Goal: Book appointment/travel/reservation

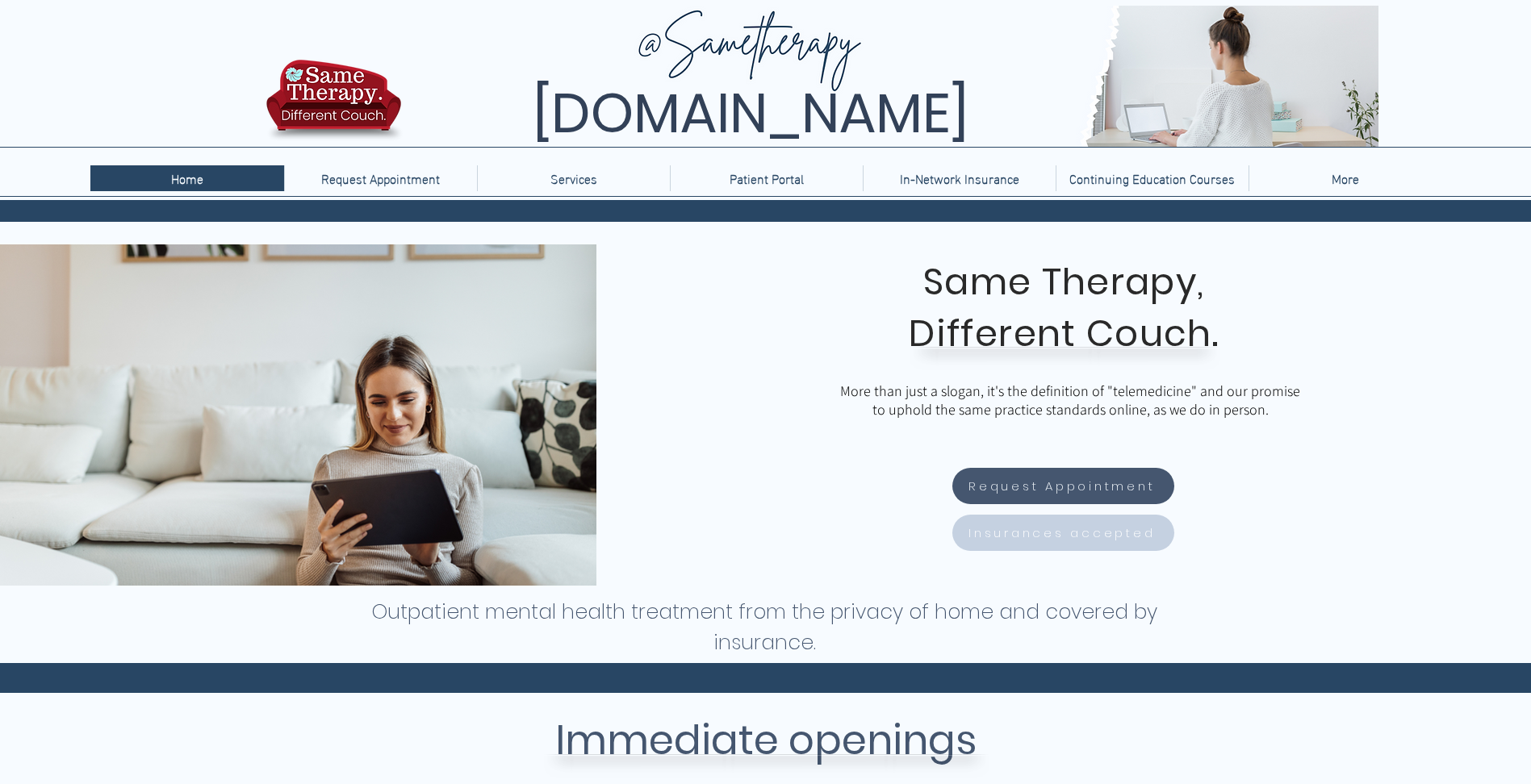
click at [1062, 527] on span "Insurances accepted" at bounding box center [1061, 533] width 186 height 19
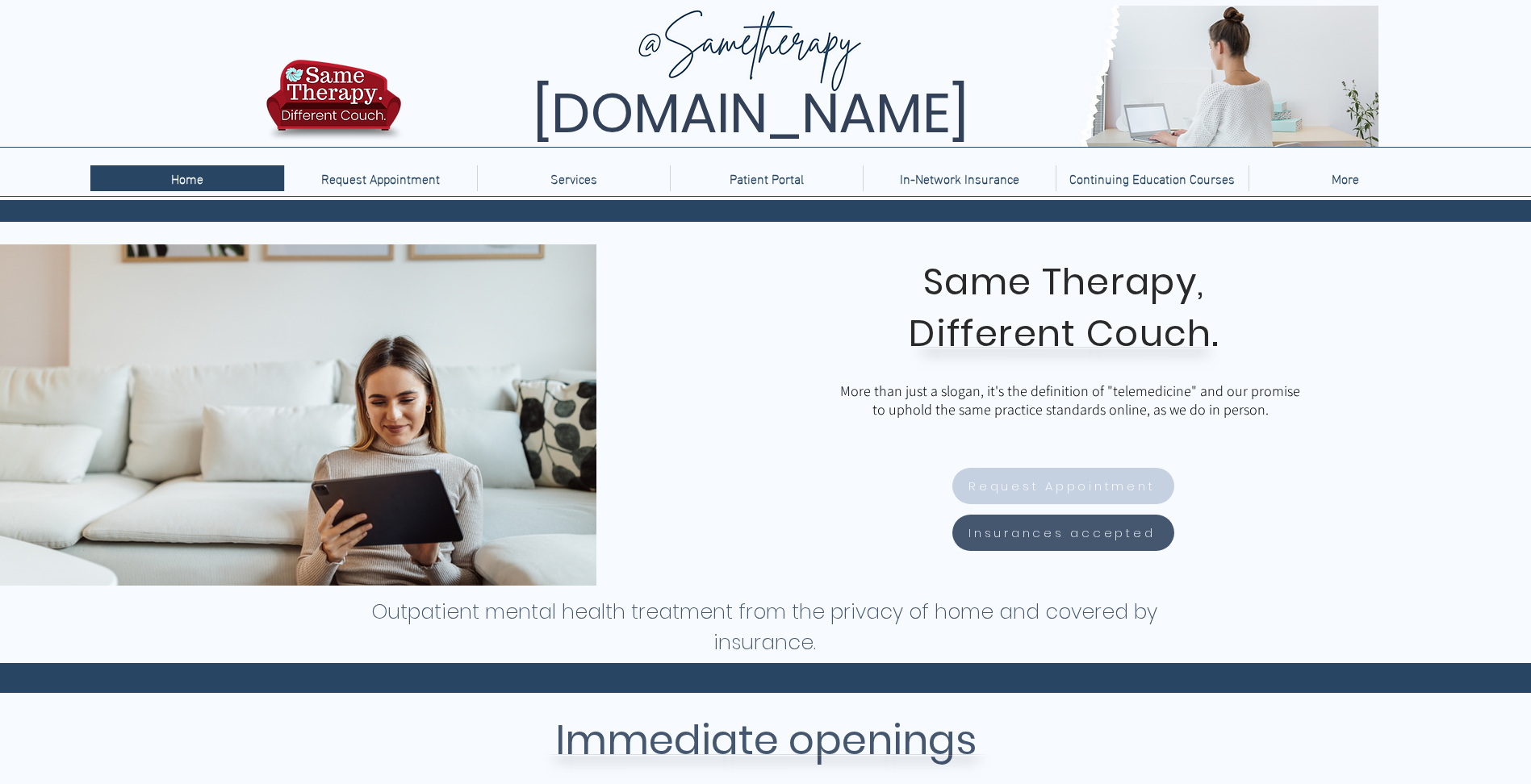
click at [1069, 488] on span "Request Appointment" at bounding box center [1061, 486] width 186 height 19
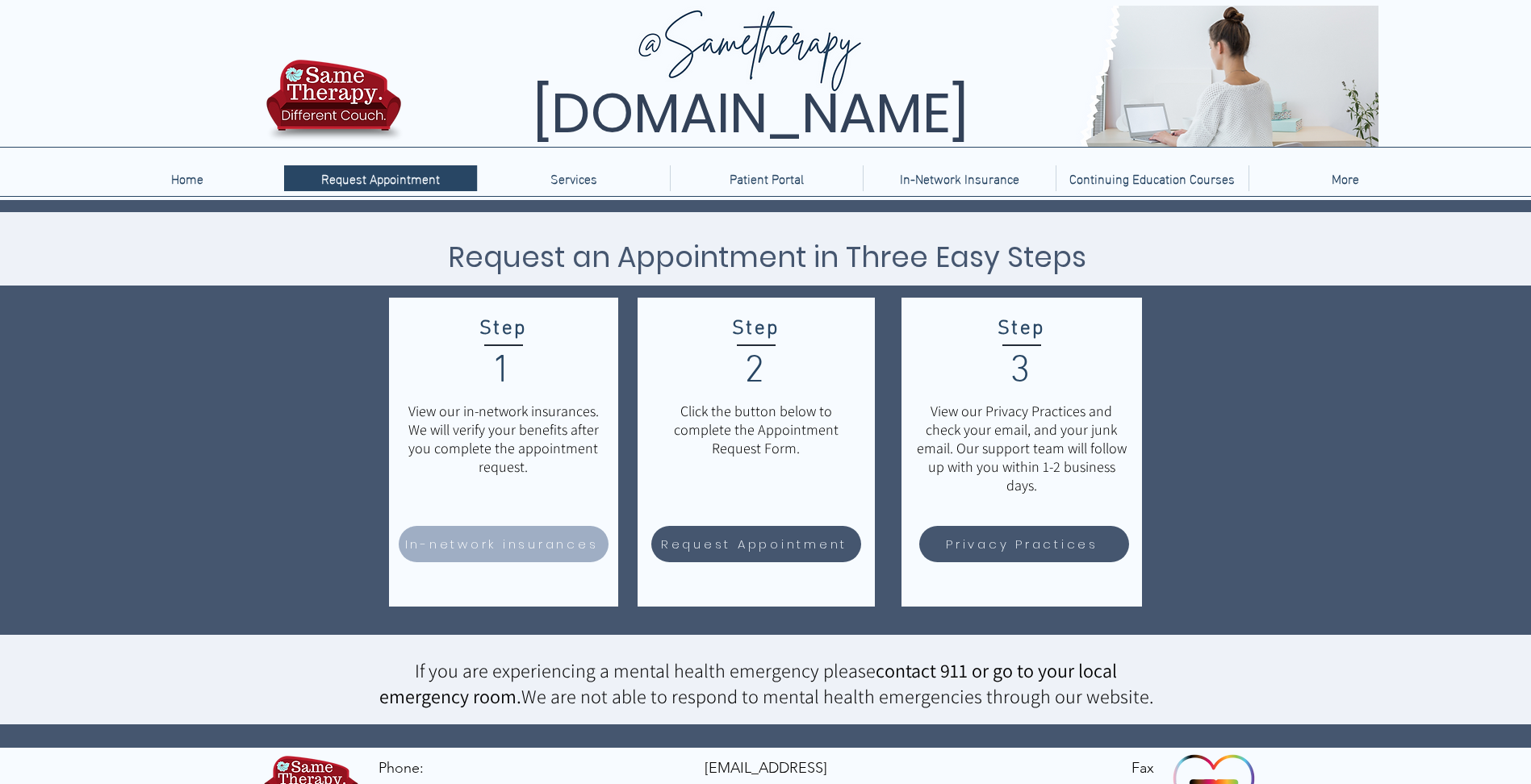
click at [521, 537] on span "In-network insurances" at bounding box center [502, 544] width 194 height 19
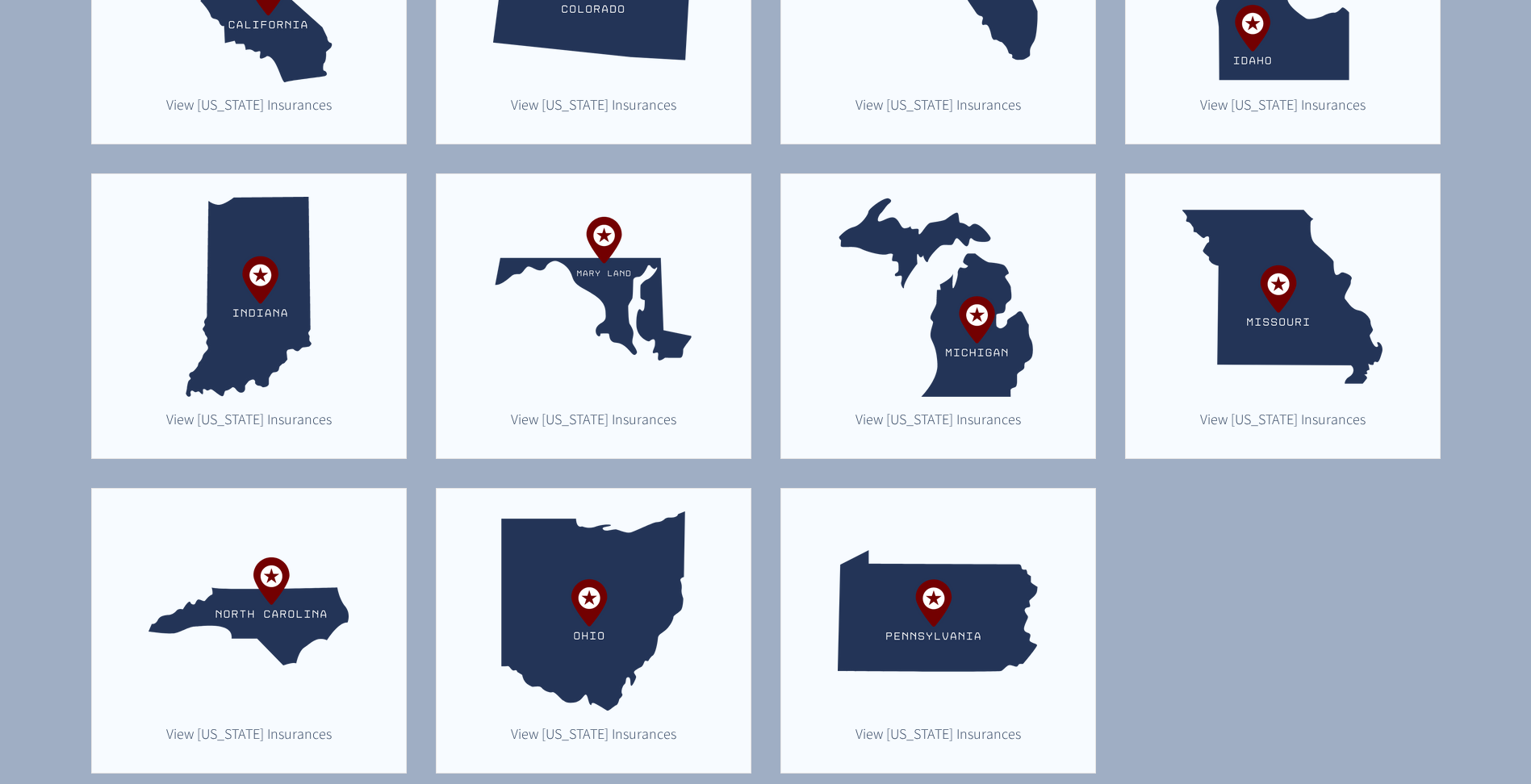
scroll to position [646, 0]
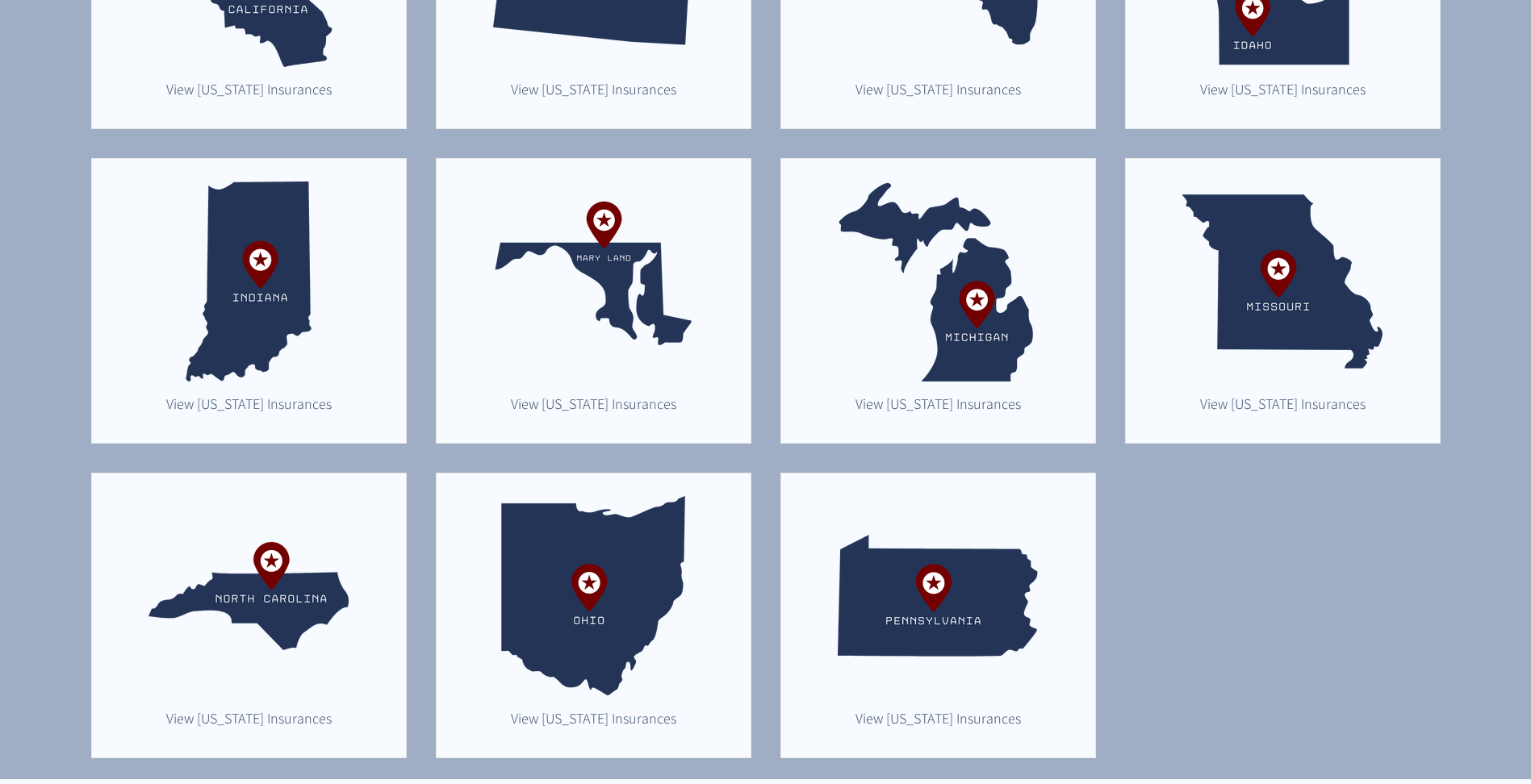
click at [960, 668] on img "main content" at bounding box center [938, 596] width 201 height 200
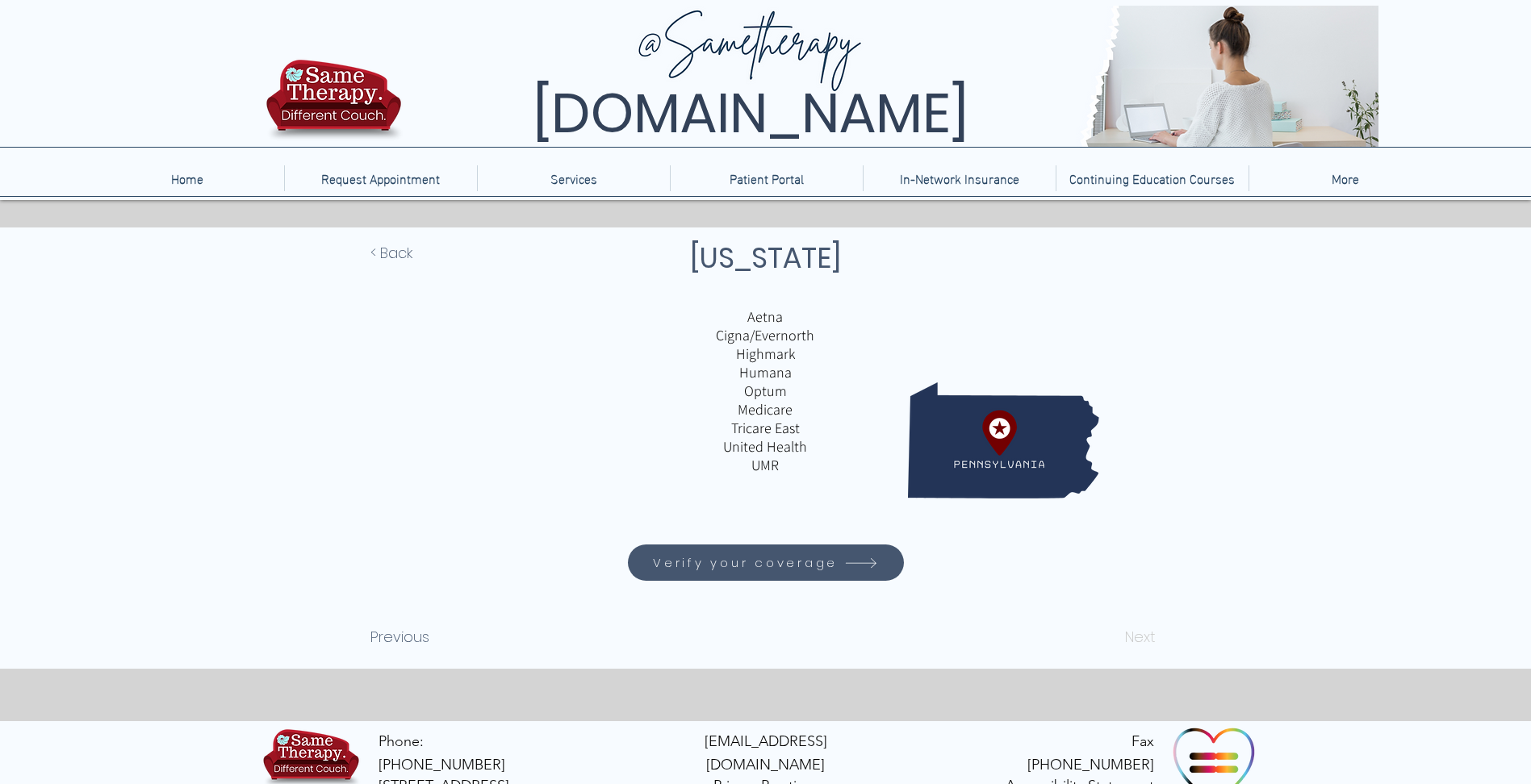
click at [786, 567] on span "Verify your coverage" at bounding box center [745, 563] width 185 height 19
